Goal: Transaction & Acquisition: Book appointment/travel/reservation

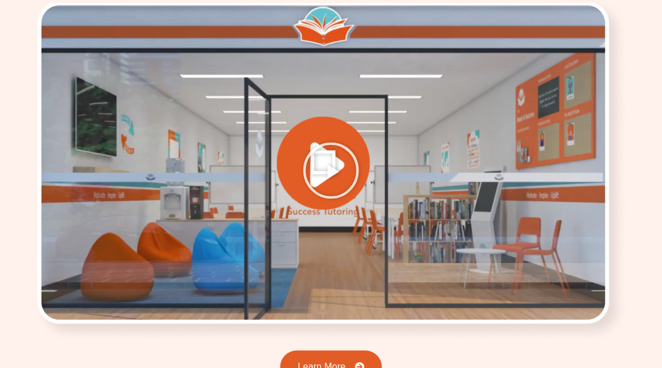
scroll to position [1534, 0]
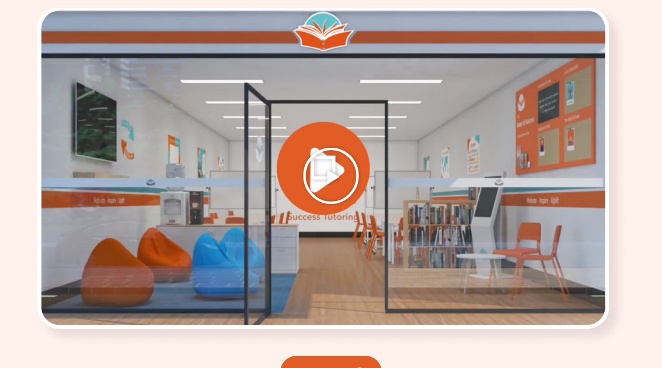
click at [317, 147] on icon "Play Video" at bounding box center [331, 176] width 58 height 58
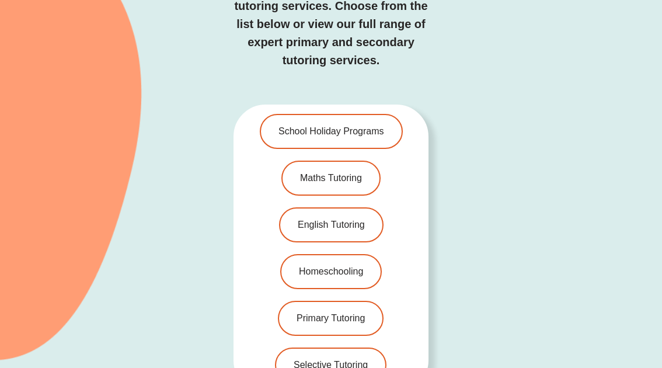
scroll to position [2334, 0]
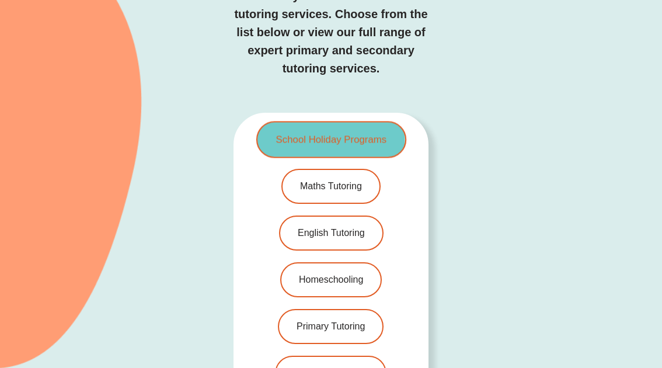
click at [356, 122] on link "School Holiday Programs" at bounding box center [331, 140] width 150 height 37
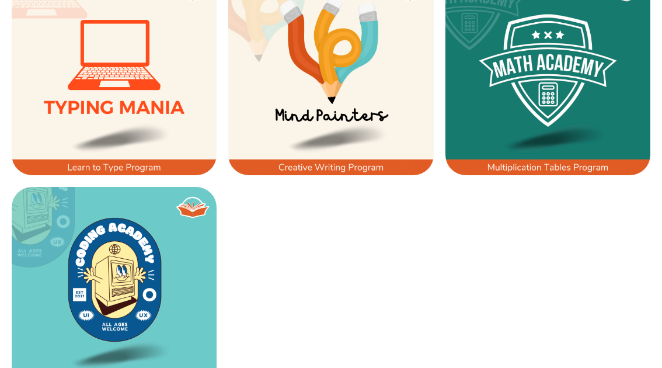
scroll to position [785, 0]
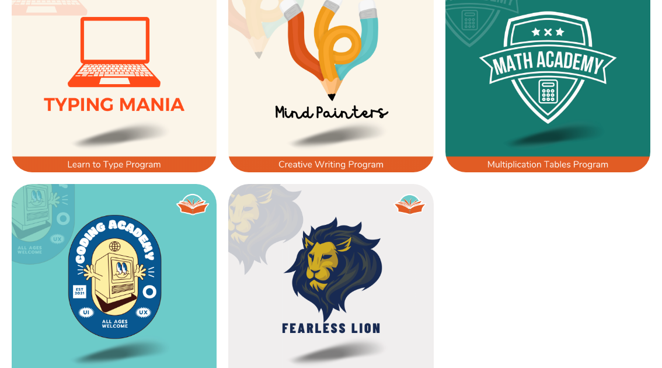
click at [84, 270] on img at bounding box center [114, 286] width 205 height 205
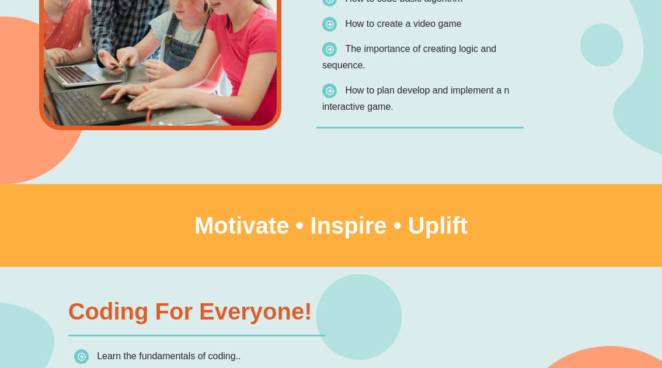
scroll to position [1261, 0]
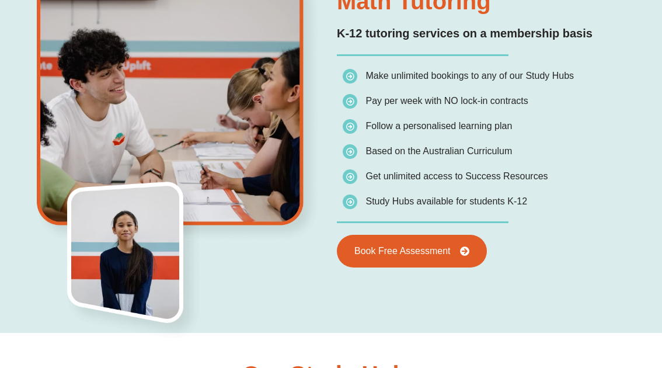
scroll to position [835, 0]
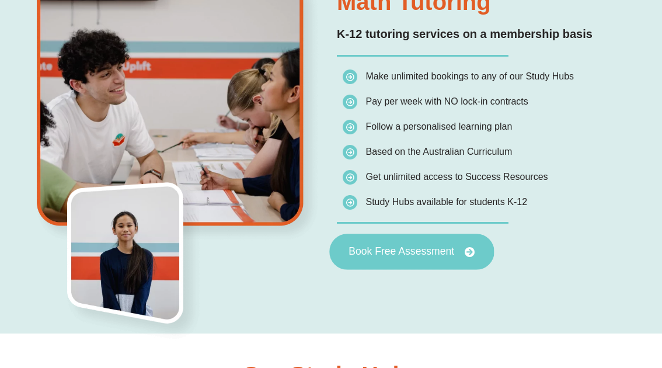
click at [439, 251] on span "Book Free Assessment" at bounding box center [402, 252] width 106 height 11
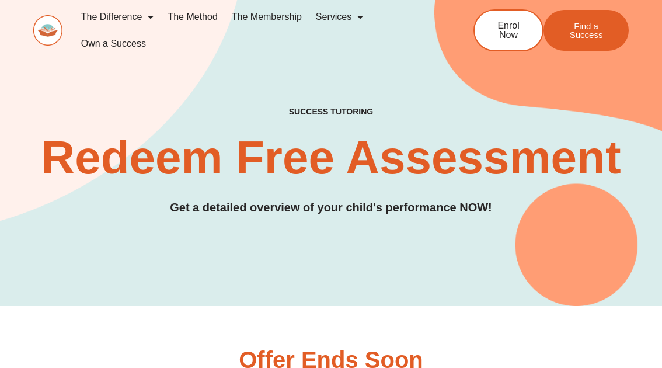
click at [254, 19] on link "The Membership" at bounding box center [267, 17] width 84 height 27
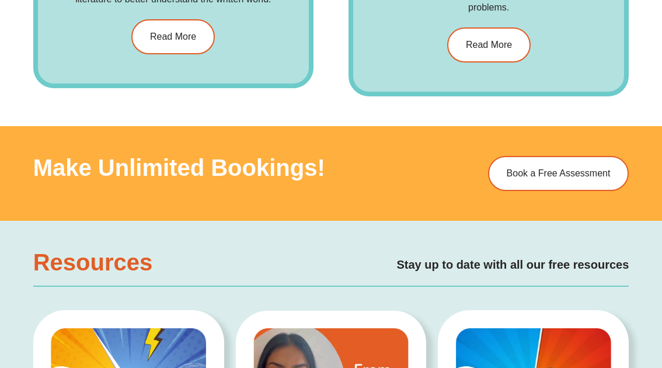
scroll to position [1801, 0]
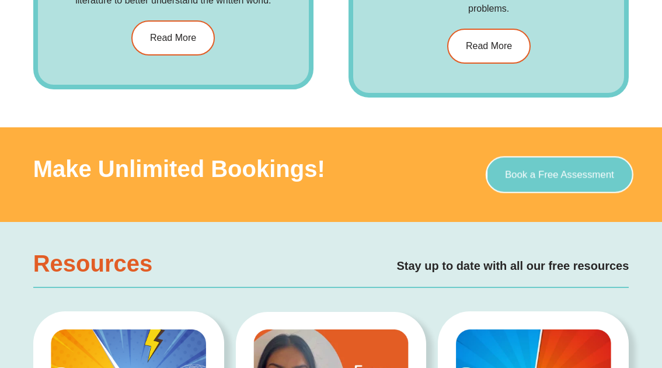
click at [599, 176] on span "Book a Free Assessment" at bounding box center [559, 175] width 109 height 10
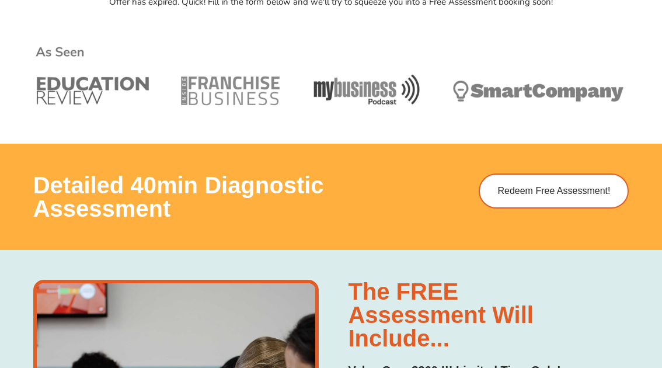
scroll to position [507, 0]
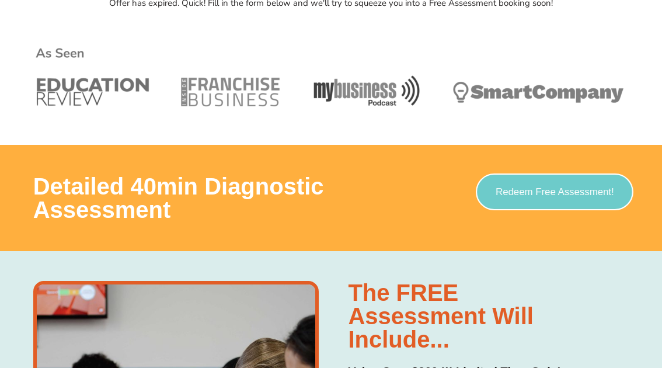
click at [584, 202] on link "Redeem Free Assessment!" at bounding box center [555, 192] width 158 height 37
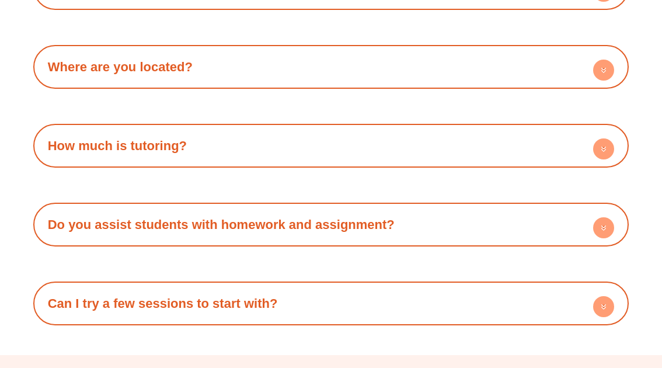
scroll to position [3303, 0]
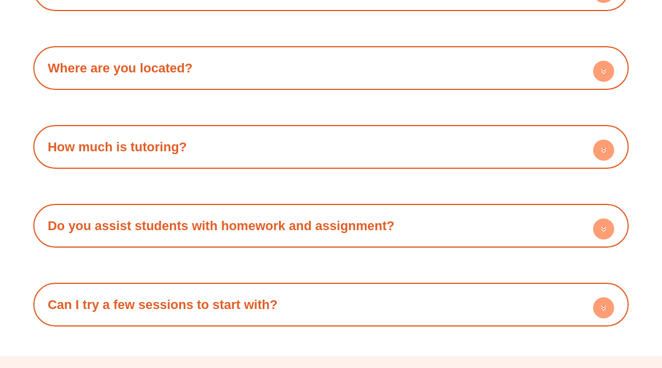
click at [599, 157] on circle at bounding box center [604, 150] width 21 height 21
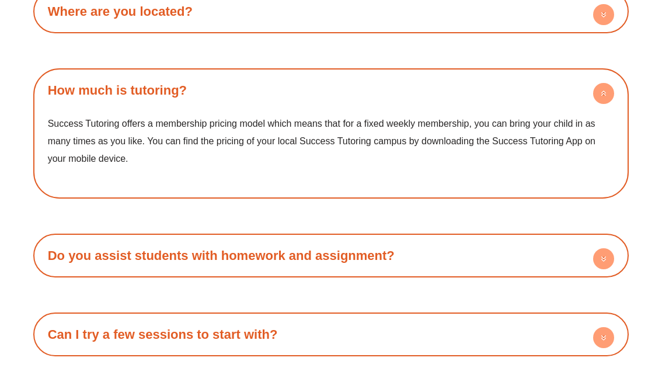
scroll to position [3361, 0]
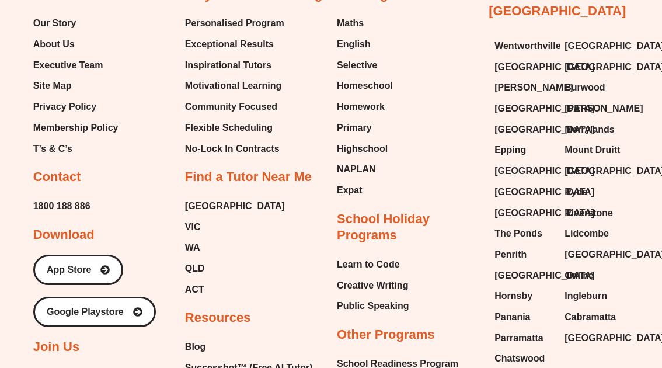
scroll to position [2852, 0]
click at [512, 252] on span "Penrith" at bounding box center [511, 254] width 32 height 18
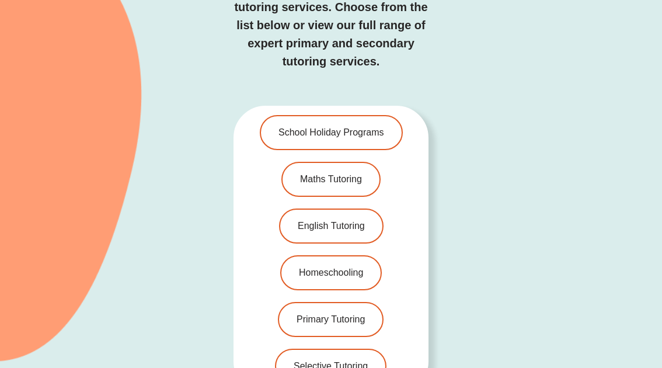
scroll to position [2233, 0]
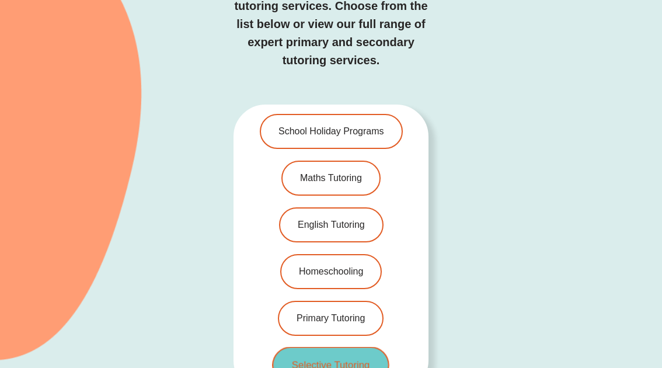
click at [347, 347] on link "Selective Tutoring" at bounding box center [331, 365] width 117 height 37
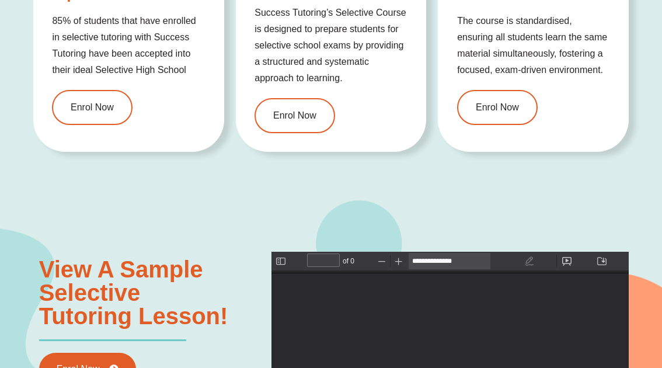
scroll to position [1103, 0]
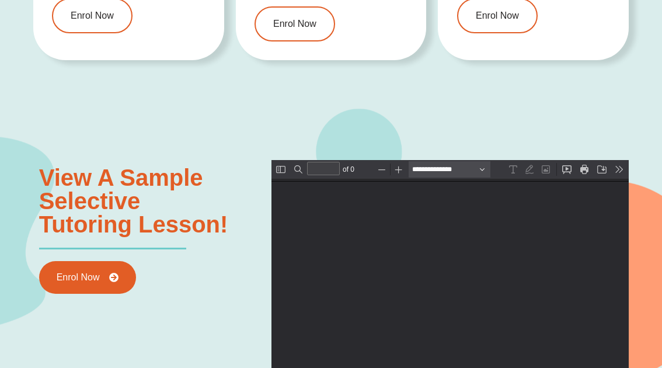
type input "*"
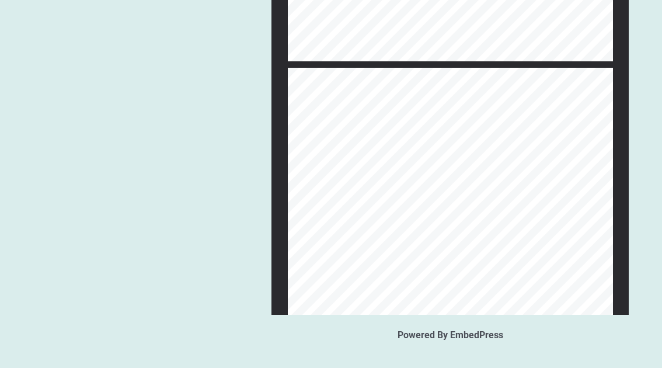
scroll to position [1531, 0]
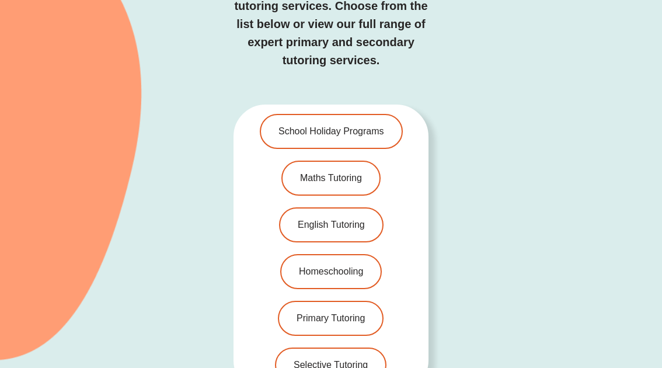
scroll to position [2233, 0]
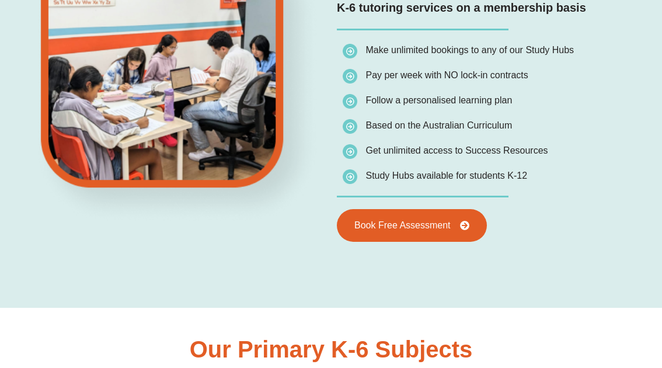
scroll to position [611, 0]
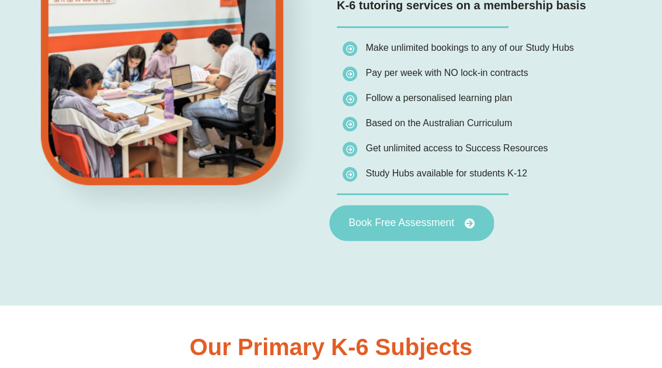
click at [429, 220] on span "Book Free Assessment" at bounding box center [402, 223] width 106 height 11
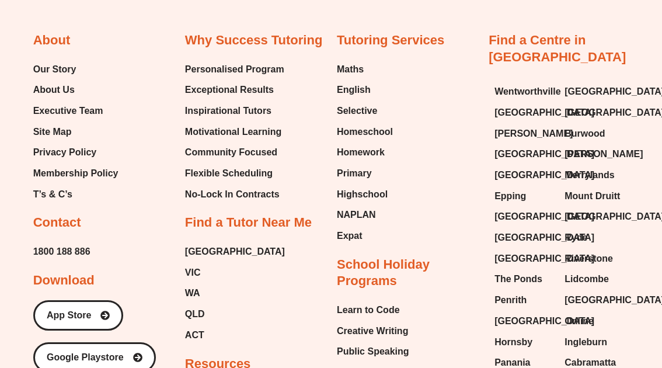
scroll to position [3875, 0]
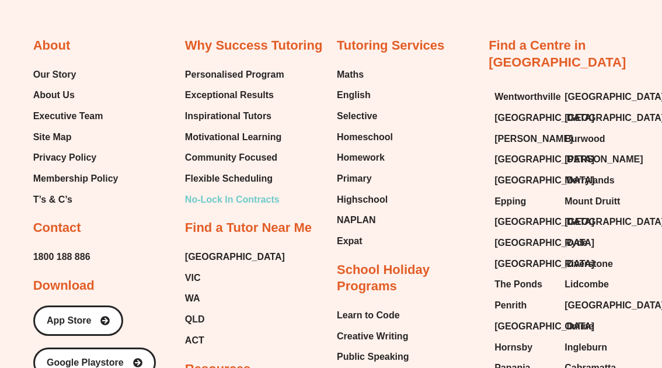
click at [256, 195] on span "No-Lock In Contracts" at bounding box center [232, 200] width 95 height 18
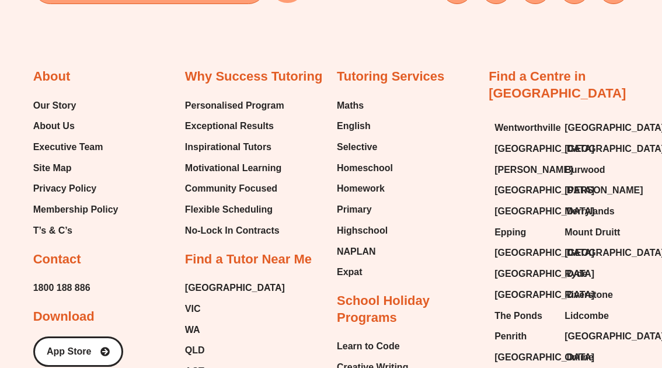
scroll to position [1668, 0]
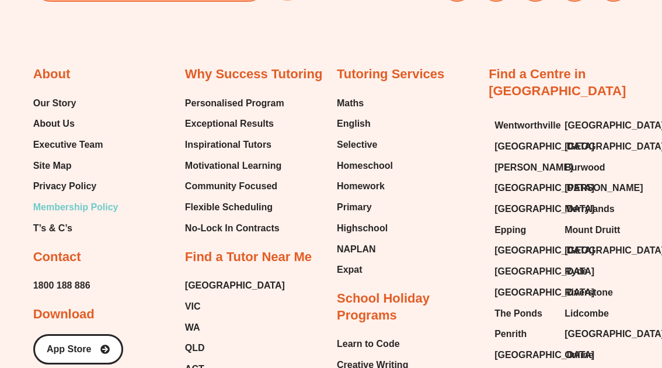
click at [62, 206] on span "Membership Policy" at bounding box center [75, 208] width 85 height 18
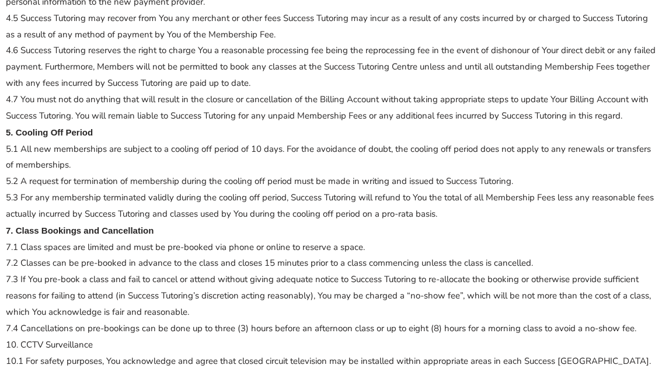
scroll to position [1345, 0]
